Goal: Information Seeking & Learning: Find specific fact

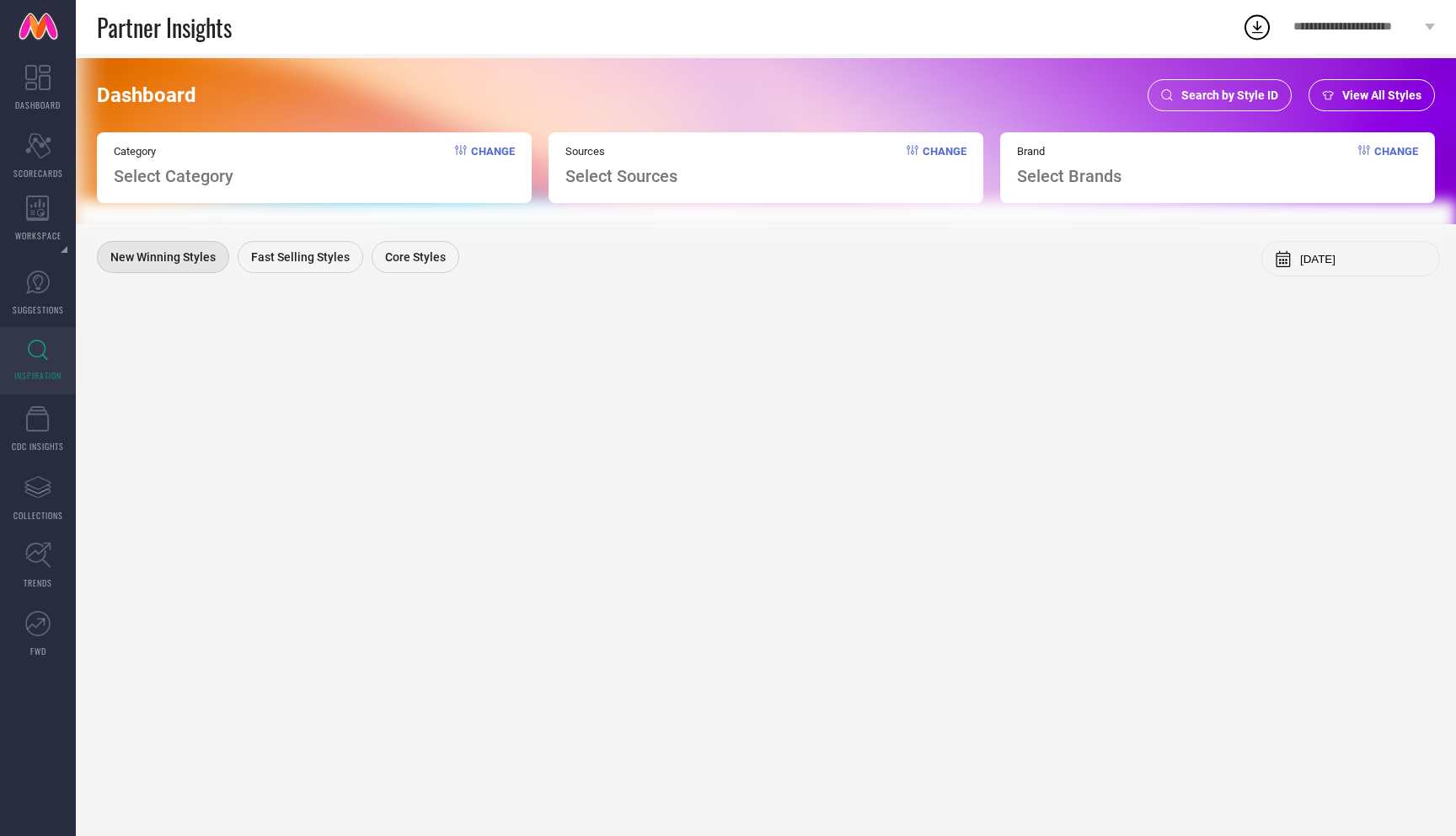
click at [1242, 92] on span "Search by Style ID" at bounding box center [1229, 94] width 97 height 13
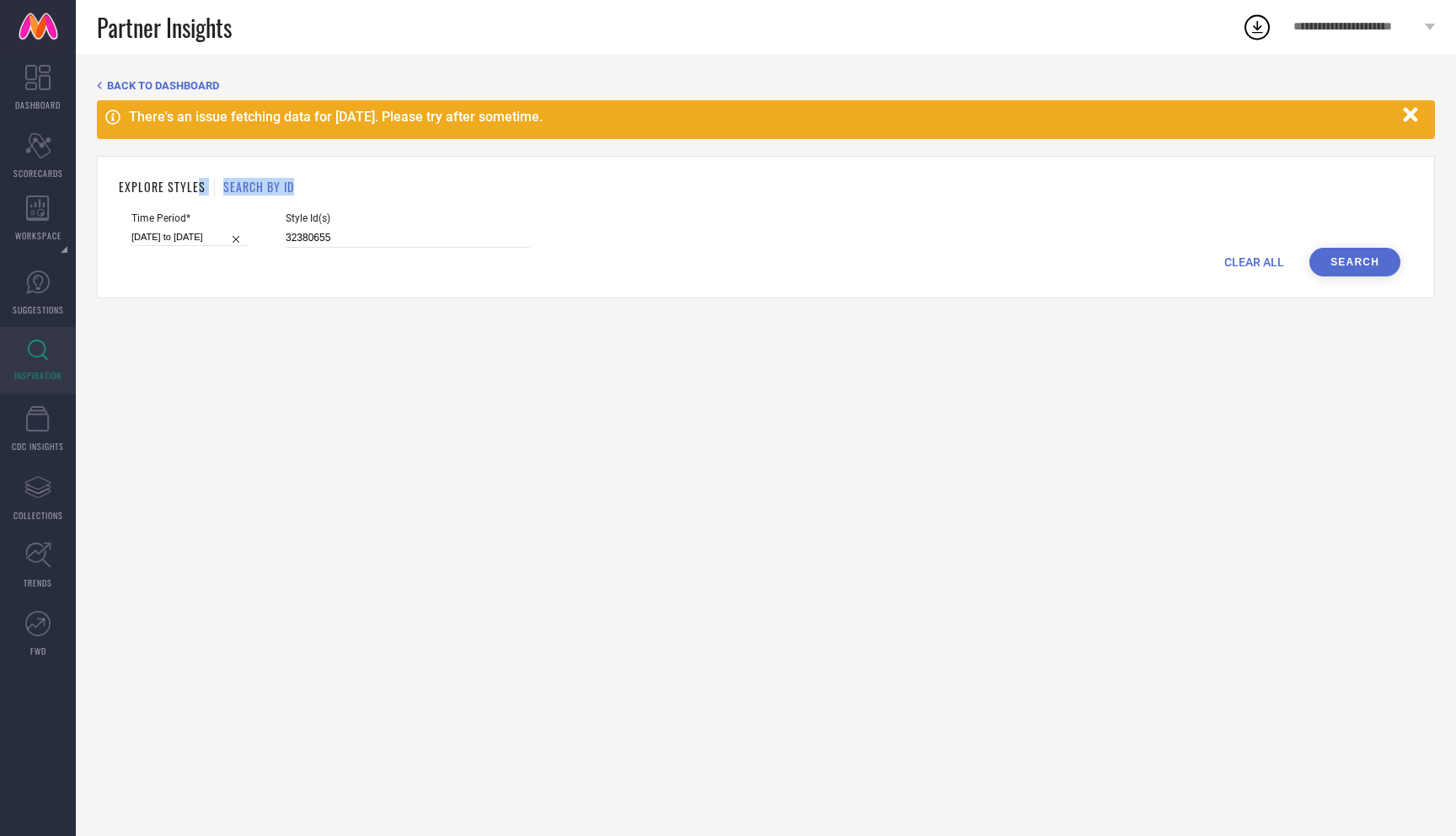
drag, startPoint x: 319, startPoint y: 180, endPoint x: 196, endPoint y: 180, distance: 123.0
click at [196, 180] on div "EXPLORE STYLES SEARCH BY ID" at bounding box center [766, 186] width 1294 height 18
drag, startPoint x: 316, startPoint y: 239, endPoint x: 199, endPoint y: 233, distance: 117.2
click at [198, 233] on div "Time Period* 20-05-2025 to 17-08-2025 Style Id(s) 32380655" at bounding box center [766, 230] width 1269 height 35
paste input "206846"
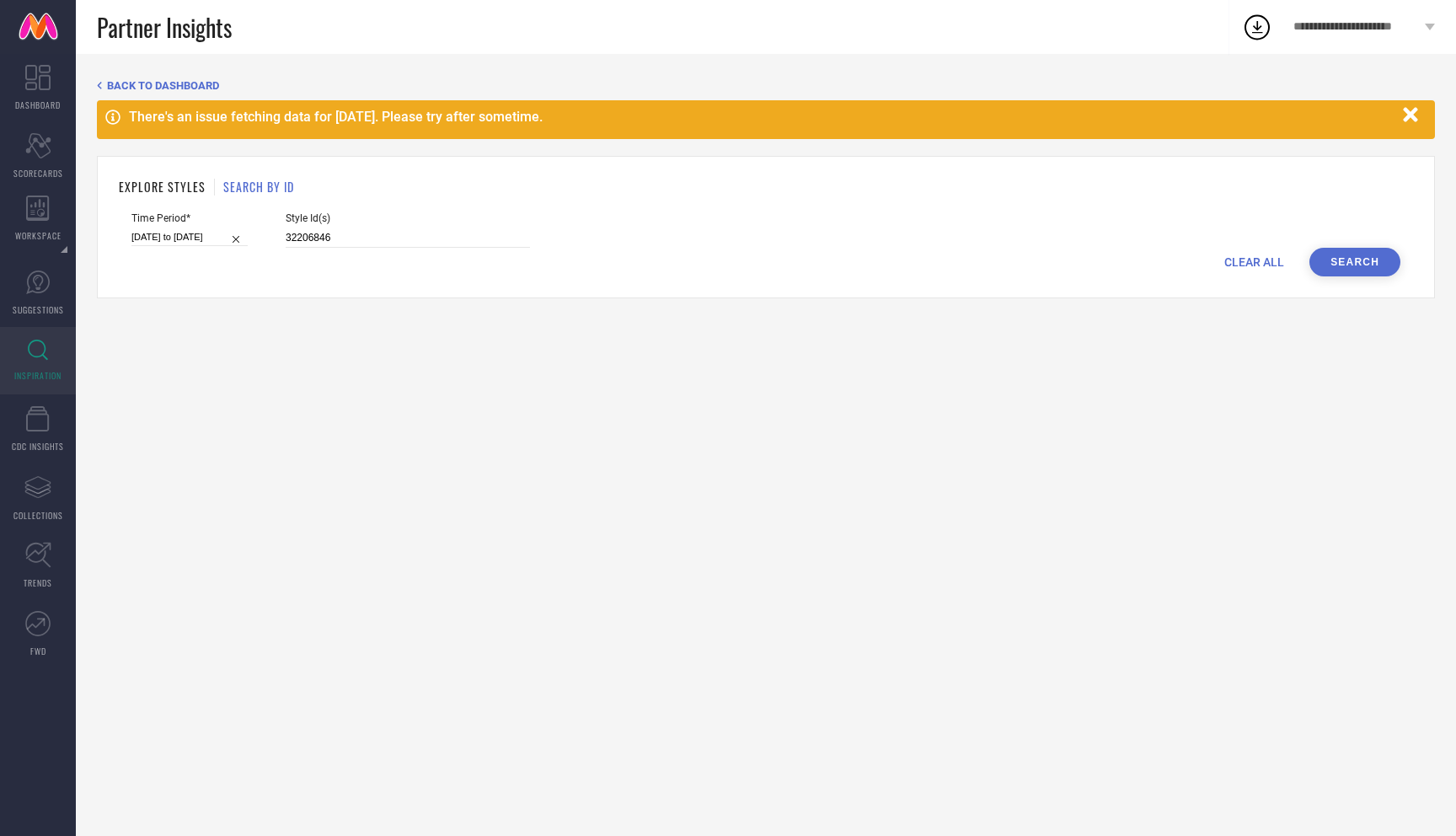
click at [1364, 258] on button "Search" at bounding box center [1355, 262] width 91 height 28
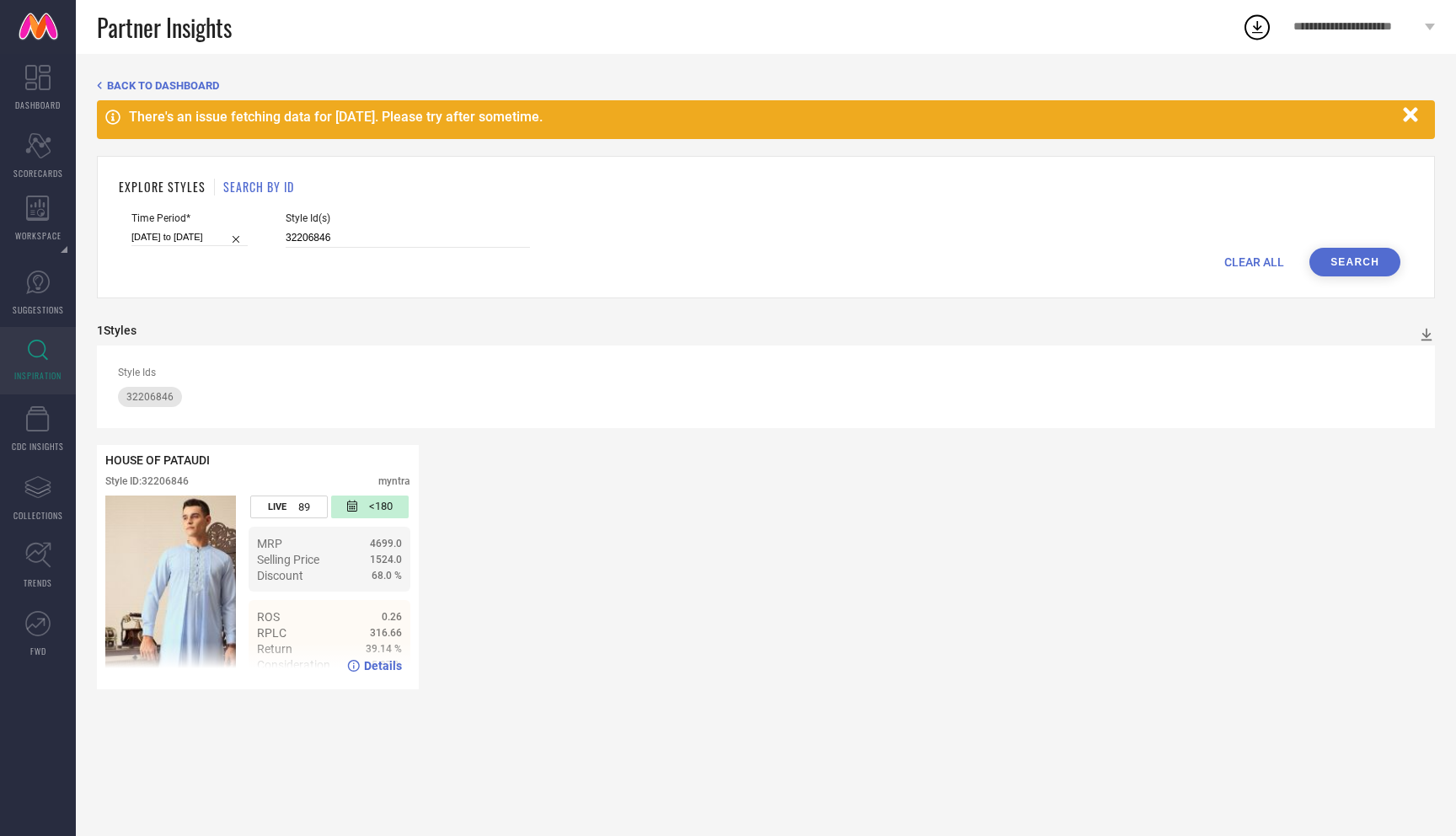
click at [355, 629] on div "316.66" at bounding box center [348, 632] width 107 height 11
click at [372, 667] on span "Details" at bounding box center [382, 666] width 38 height 13
click at [325, 235] on input "32206846" at bounding box center [408, 238] width 244 height 19
paste input "32206488"
type input "32206846 32206488"
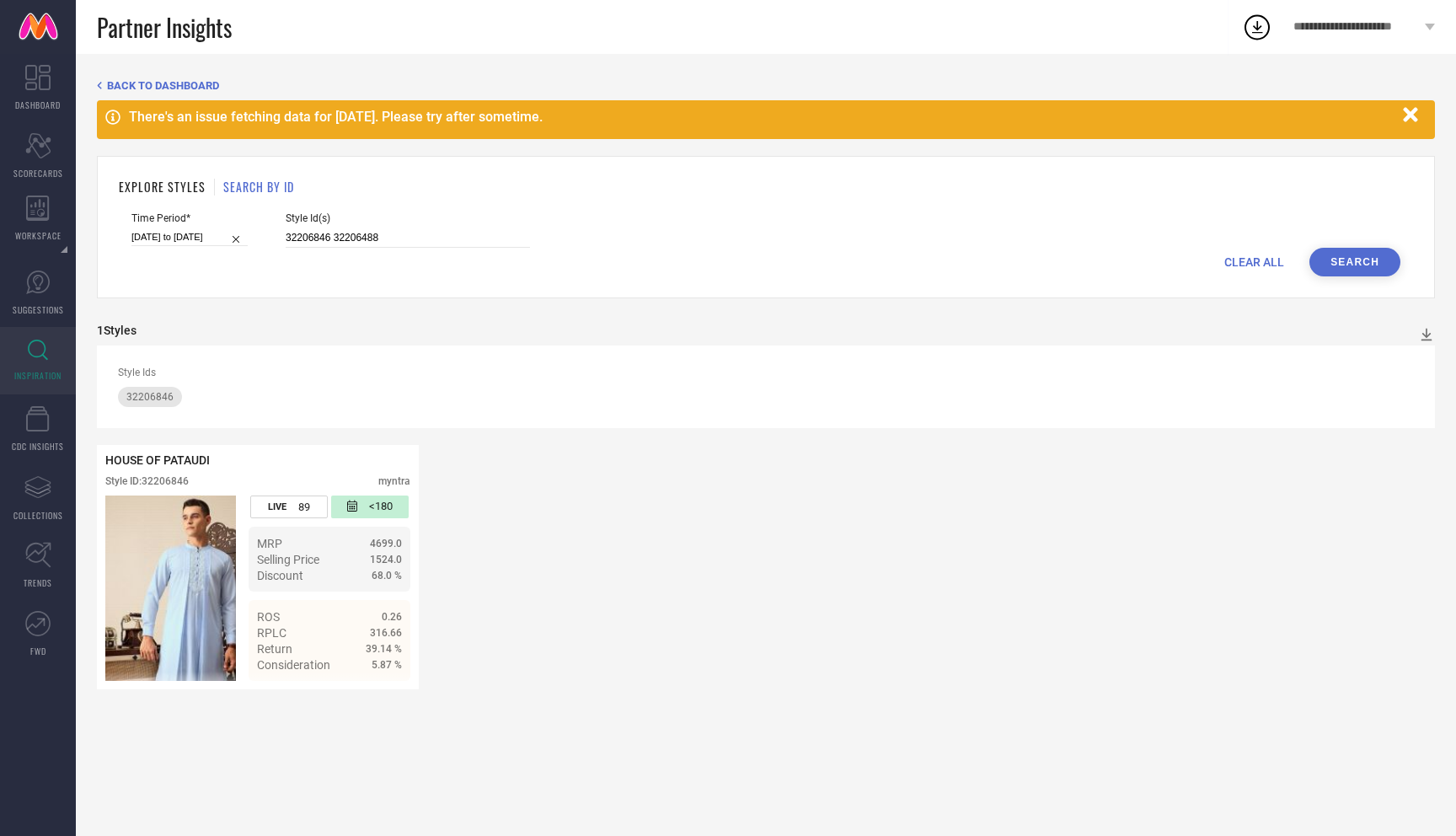
click at [1365, 262] on button "Search" at bounding box center [1355, 262] width 91 height 28
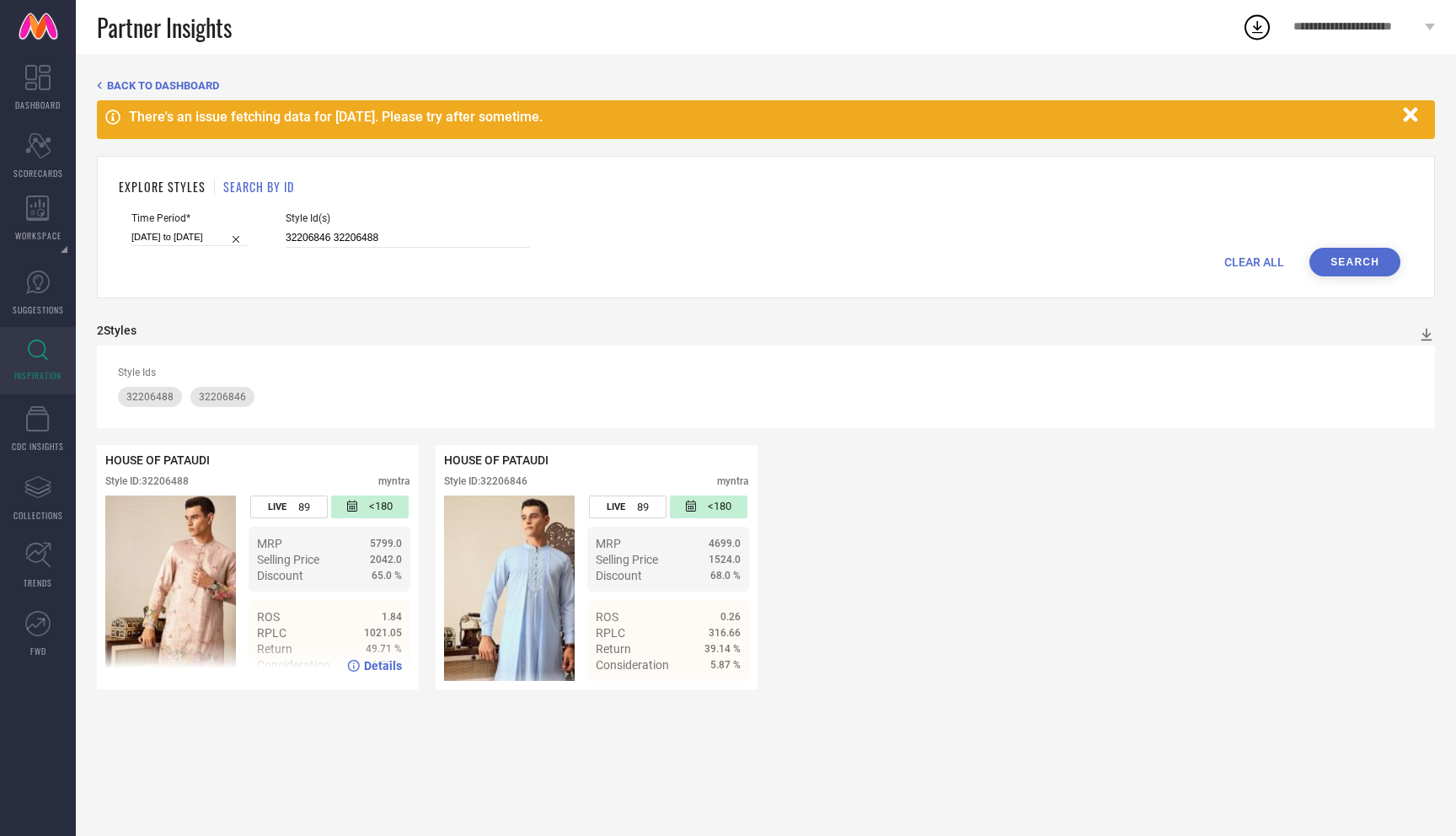
click at [379, 667] on span "Details" at bounding box center [382, 666] width 38 height 13
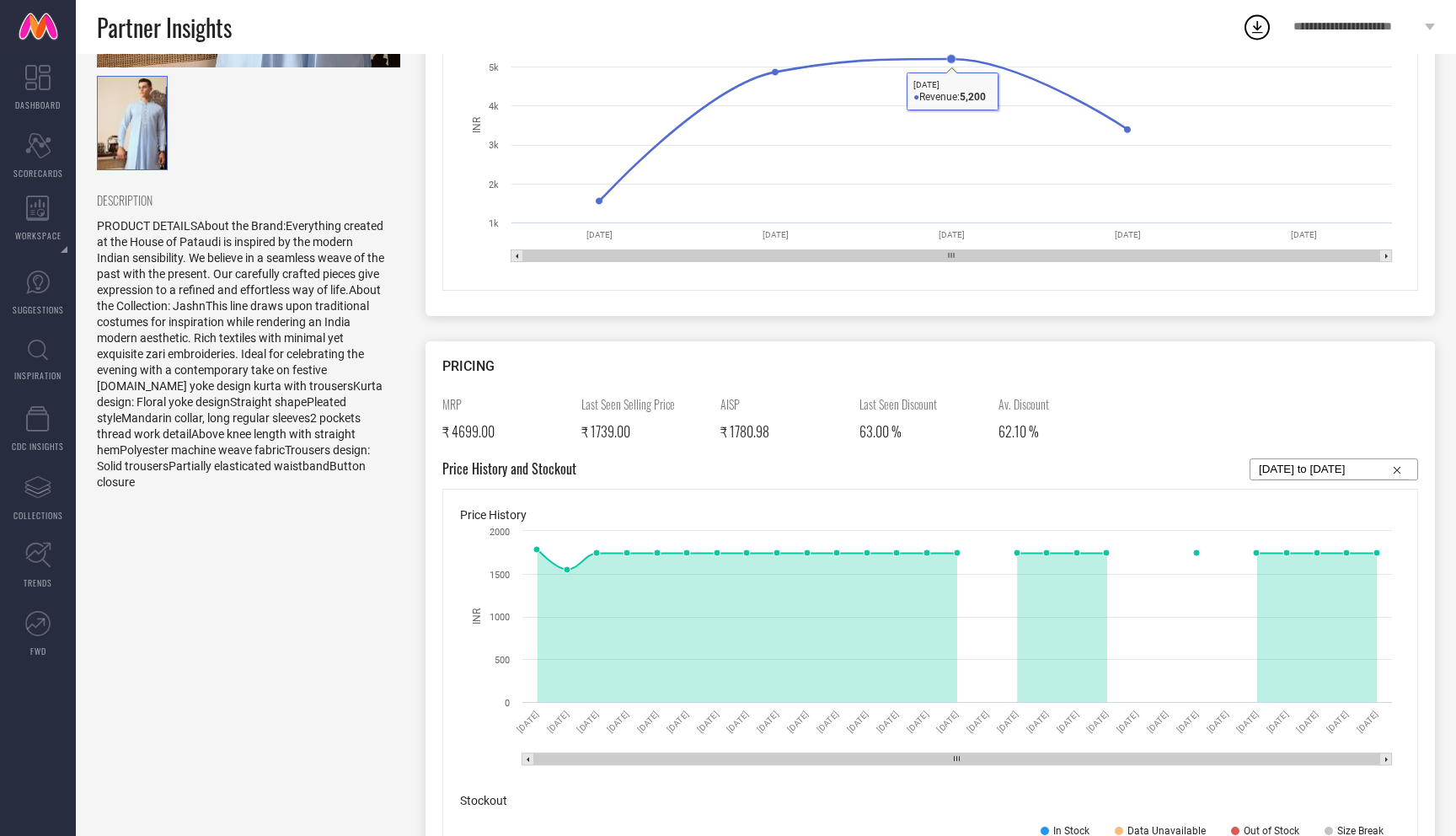
scroll to position [448, 0]
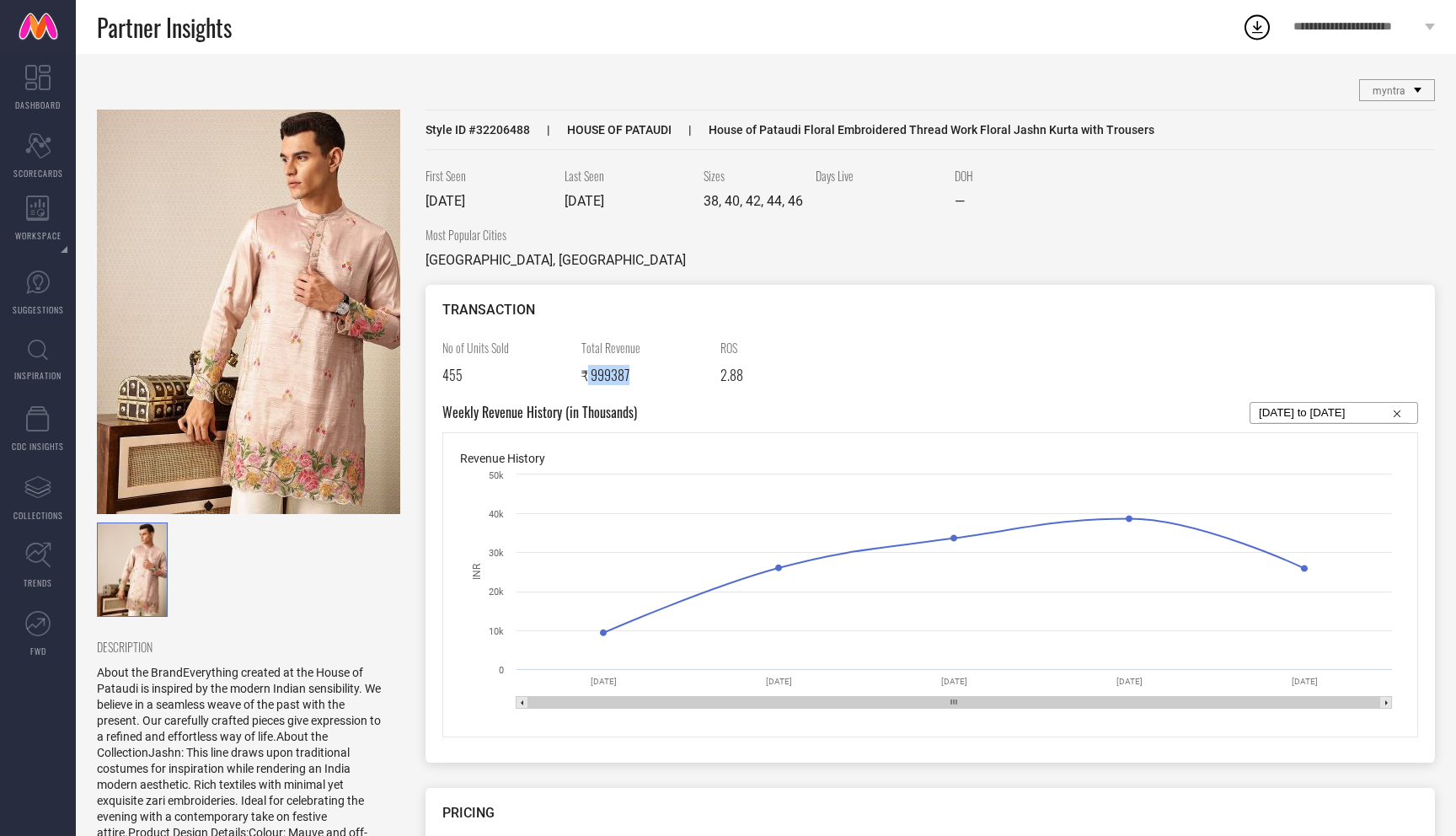
drag, startPoint x: 627, startPoint y: 376, endPoint x: 588, endPoint y: 374, distance: 39.1
click at [588, 374] on span "₹ 999387" at bounding box center [605, 374] width 48 height 20
drag, startPoint x: 751, startPoint y: 373, endPoint x: 711, endPoint y: 373, distance: 40.0
click at [711, 373] on div "No of Units Sold 455 Total Revenue ₹ 999387 ROS 2.88" at bounding box center [929, 371] width 975 height 64
click at [801, 381] on div "2.88" at bounding box center [783, 374] width 126 height 20
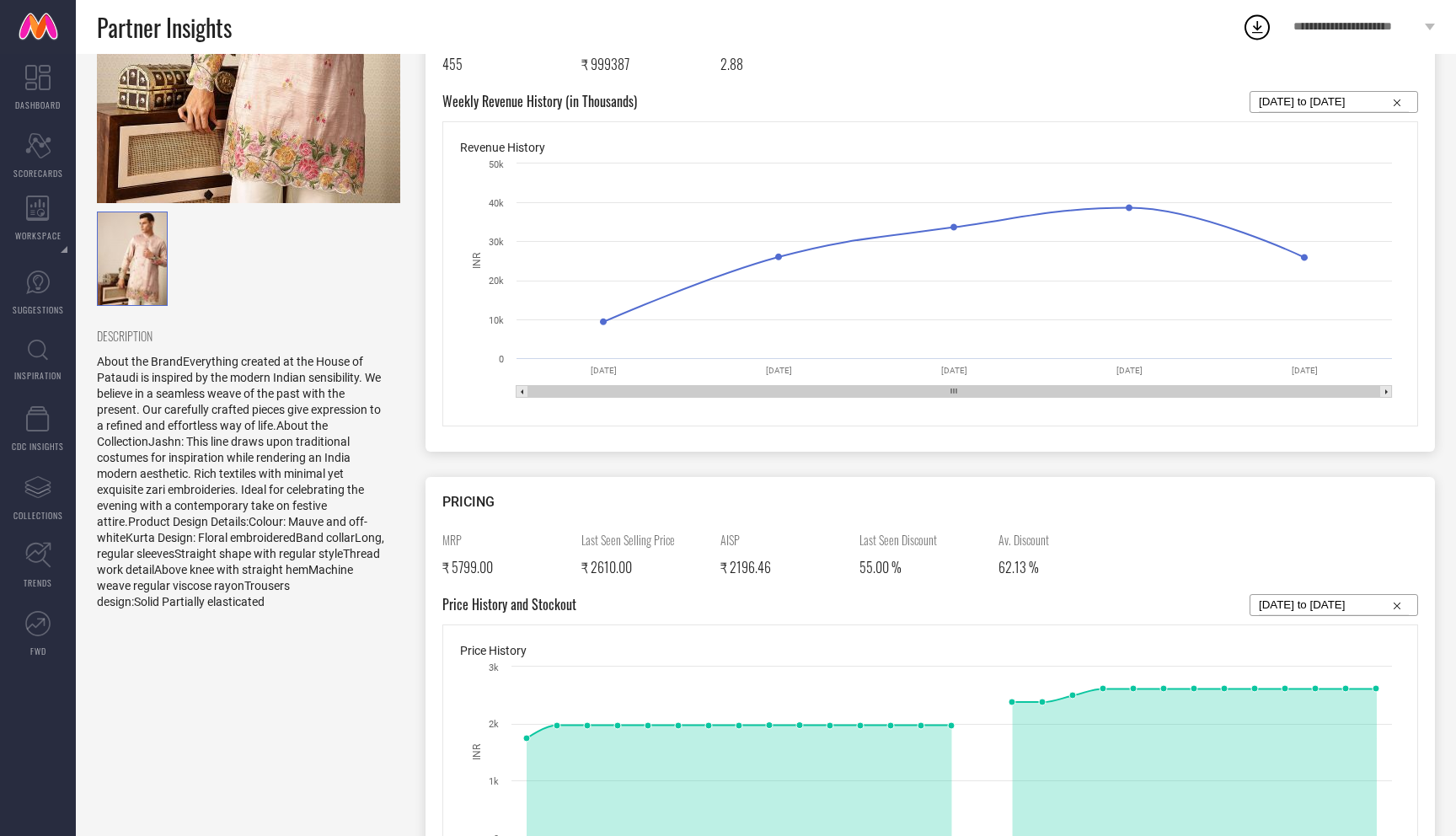
scroll to position [318, 0]
